Goal: Transaction & Acquisition: Purchase product/service

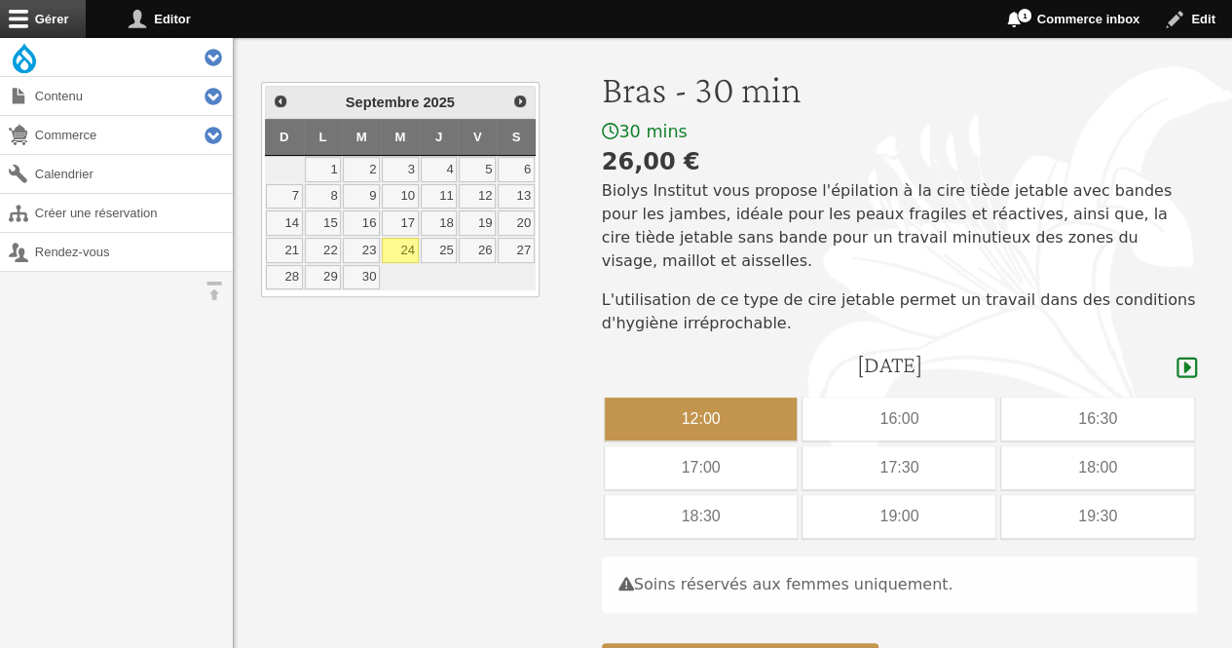
scroll to position [267, 0]
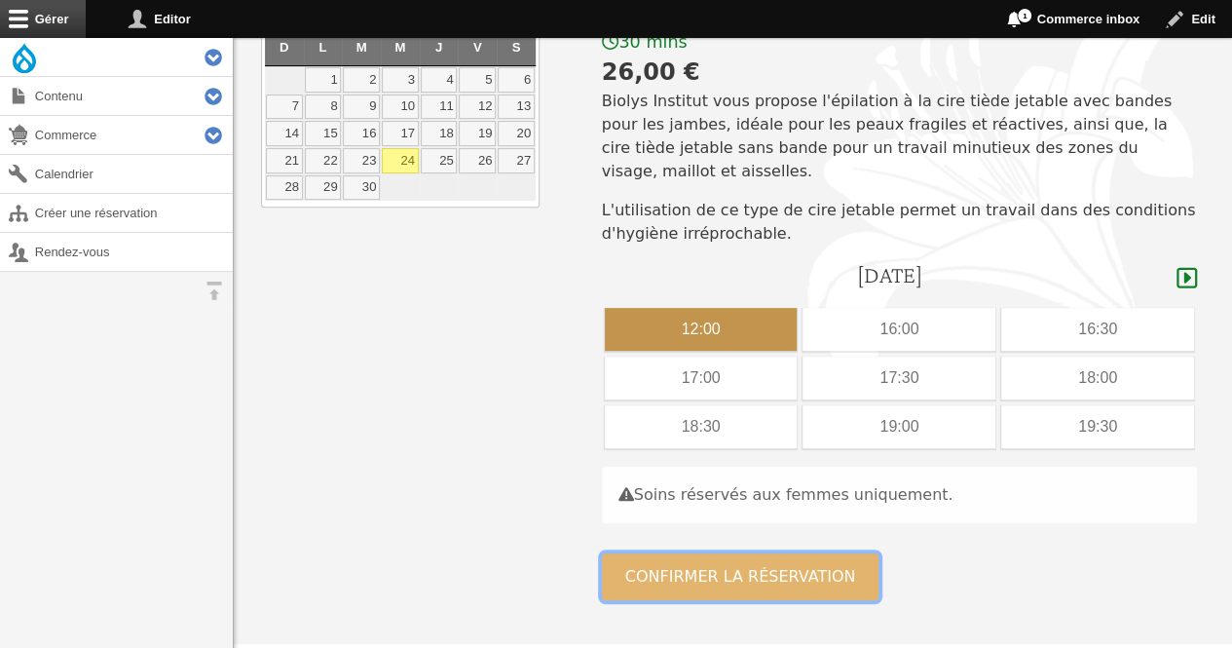
click at [800, 553] on button "Confirmer la réservation" at bounding box center [741, 576] width 278 height 47
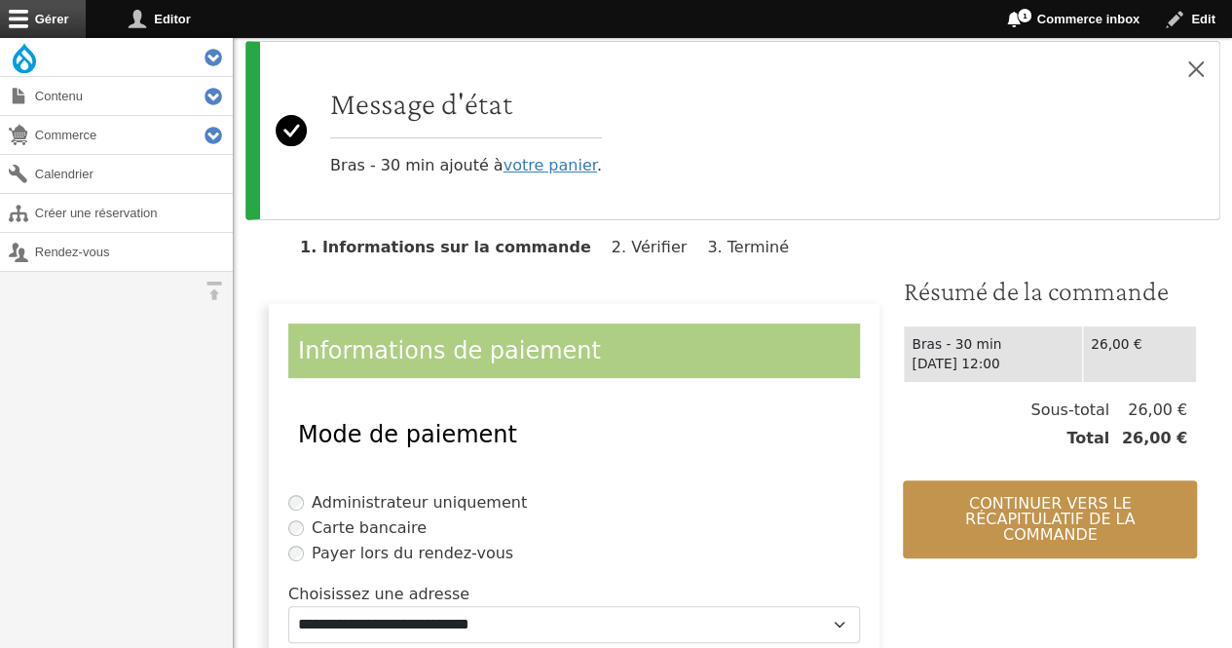
scroll to position [167, 0]
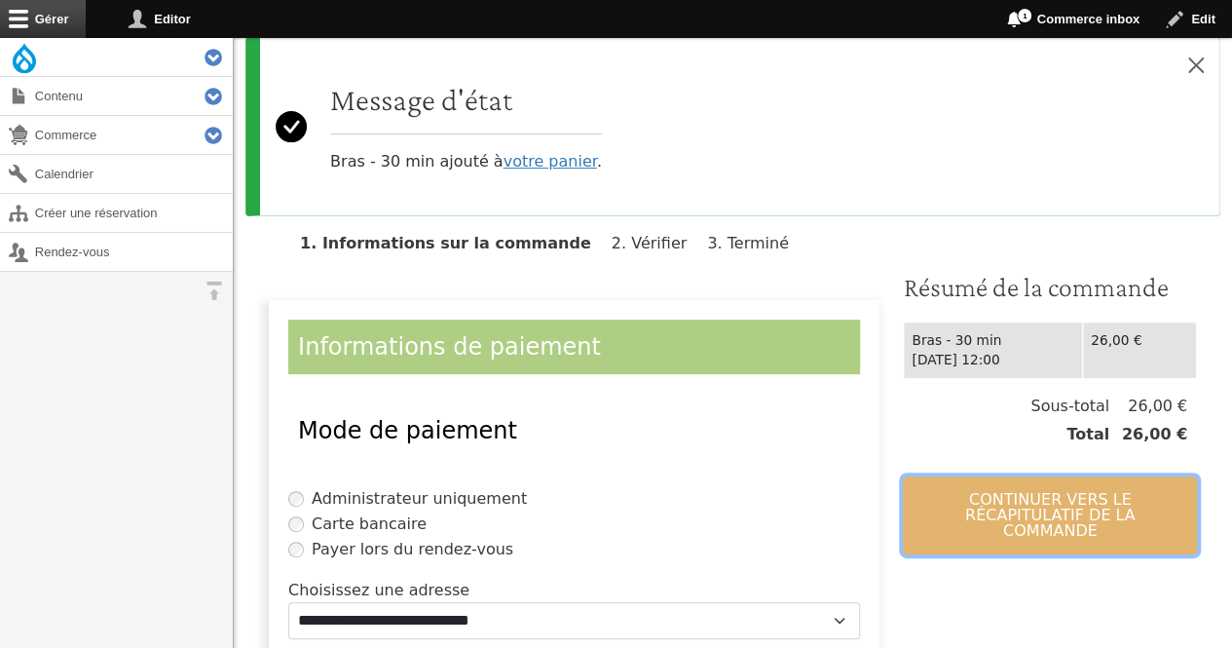
click at [1049, 515] on button "Continuer vers le récapitulatif de la commande" at bounding box center [1050, 515] width 294 height 78
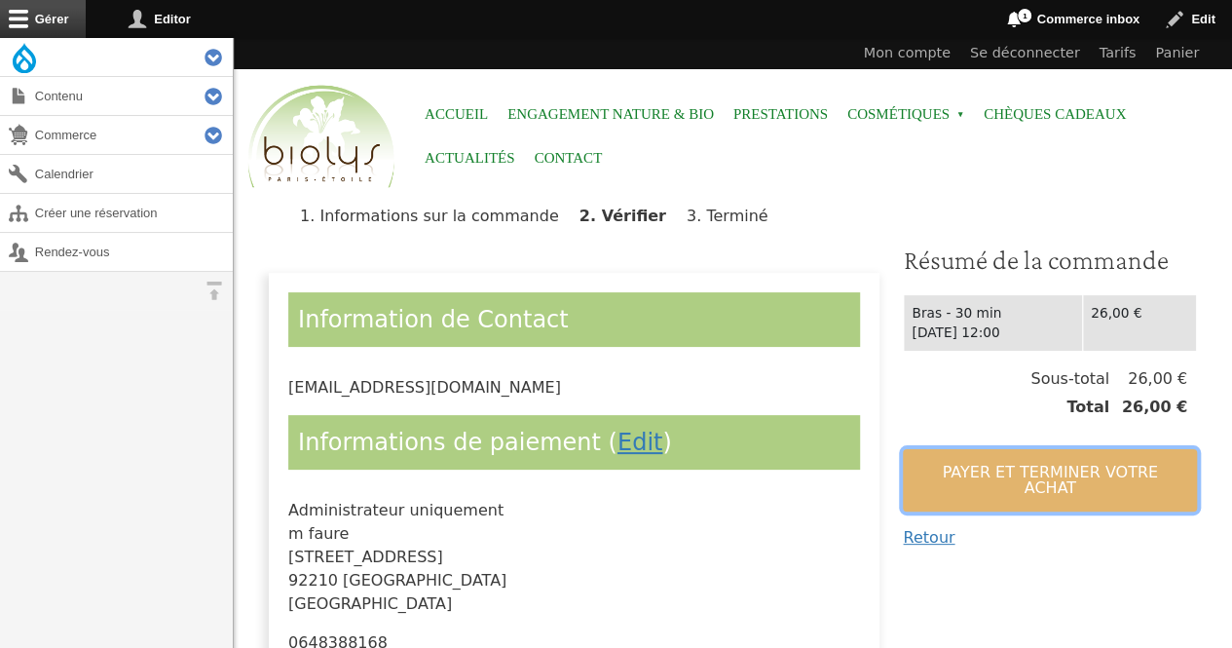
click at [1028, 485] on button "Payer et terminer votre achat" at bounding box center [1050, 480] width 294 height 62
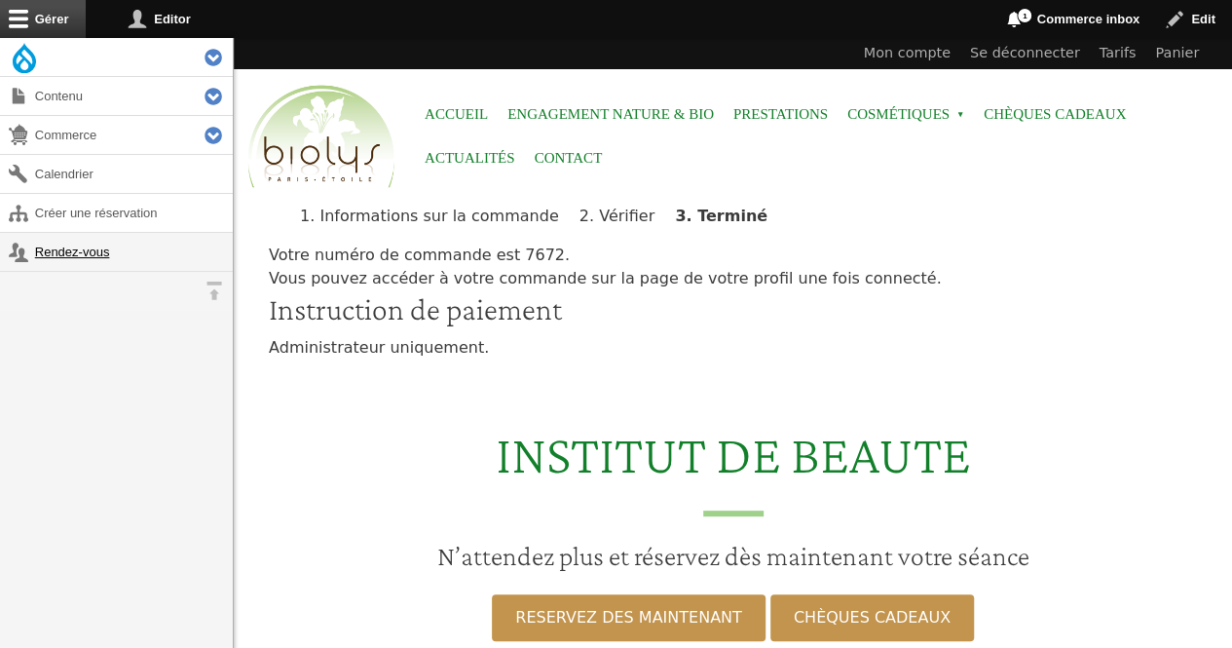
click at [70, 251] on link "Rendez-vous" at bounding box center [116, 252] width 233 height 38
